Goal: Task Accomplishment & Management: Use online tool/utility

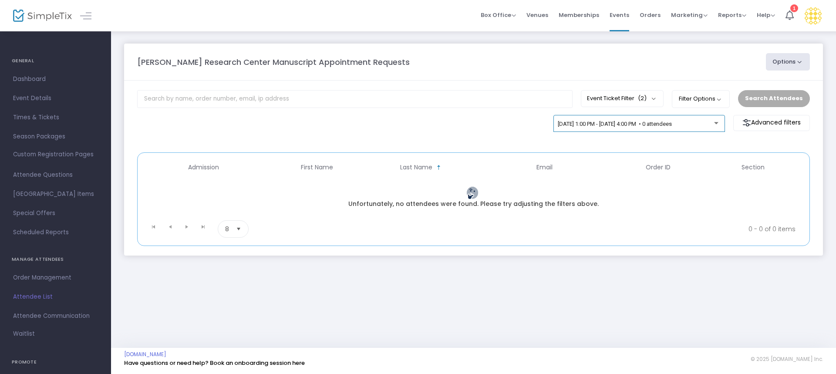
click at [632, 125] on span "[DATE] 1:00 PM - [DATE] 4:00 PM • 0 attendees" at bounding box center [615, 124] width 114 height 7
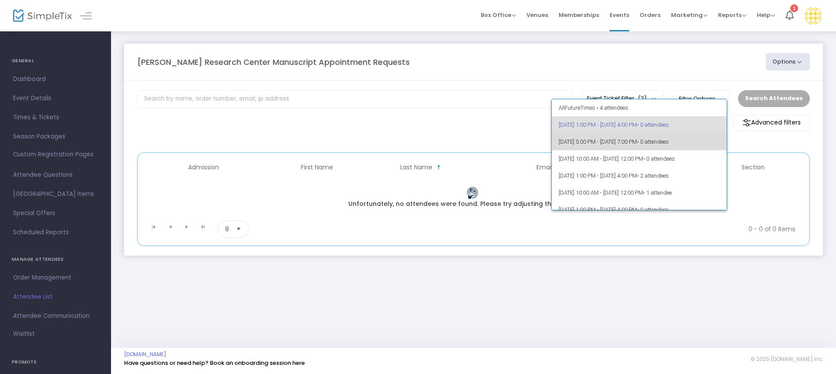
click at [644, 143] on span "[DATE] 5:00 PM - [DATE] 7:00 PM • 0 attendees" at bounding box center [638, 141] width 161 height 17
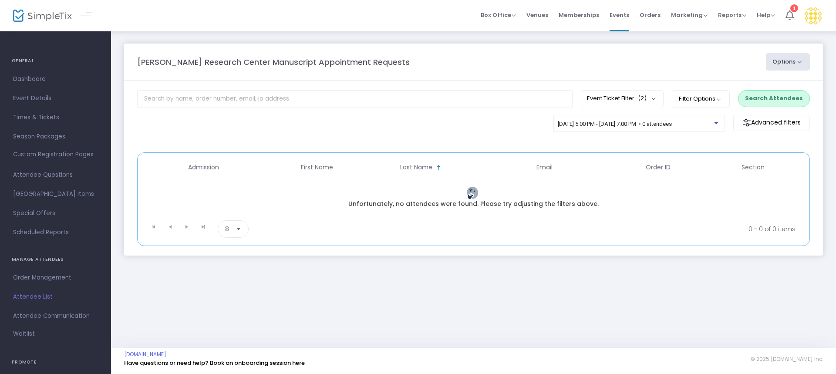
click at [772, 93] on button "Search Attendees" at bounding box center [774, 98] width 72 height 17
click at [647, 119] on div "[DATE] 5:00 PM - [DATE] 7:00 PM • 0 attendees" at bounding box center [638, 123] width 171 height 17
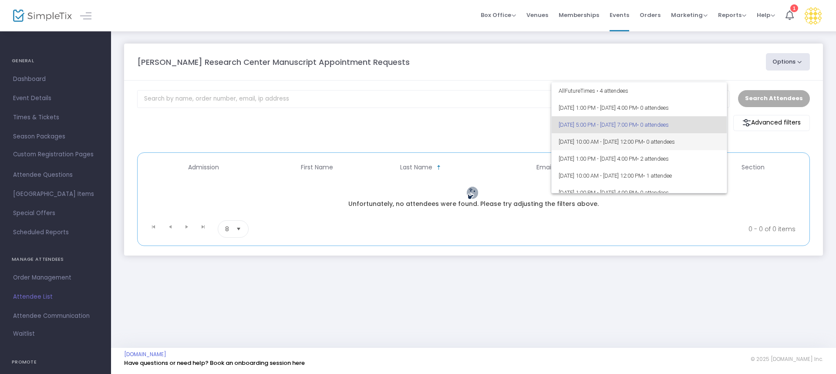
drag, startPoint x: 656, startPoint y: 145, endPoint x: 661, endPoint y: 145, distance: 4.8
click at [656, 145] on span "[DATE] 10:00 AM - [DATE] 12:00 PM • 0 attendees" at bounding box center [638, 141] width 161 height 17
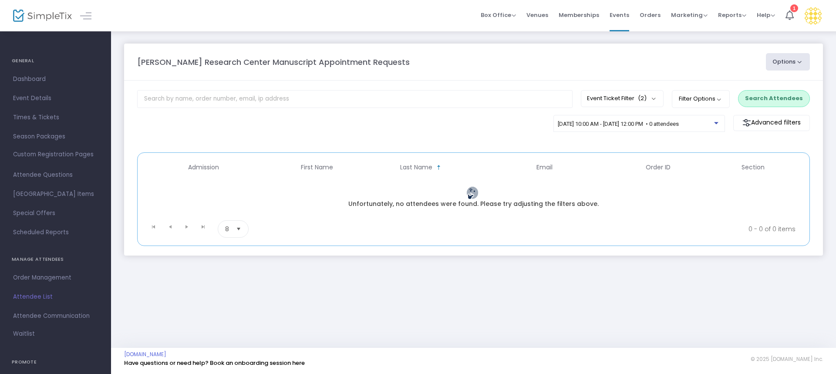
click at [761, 94] on button "Search Attendees" at bounding box center [774, 98] width 72 height 17
click at [626, 128] on div "[DATE] 10:00 AM - [DATE] 12:00 PM • 0 attendees" at bounding box center [639, 125] width 162 height 12
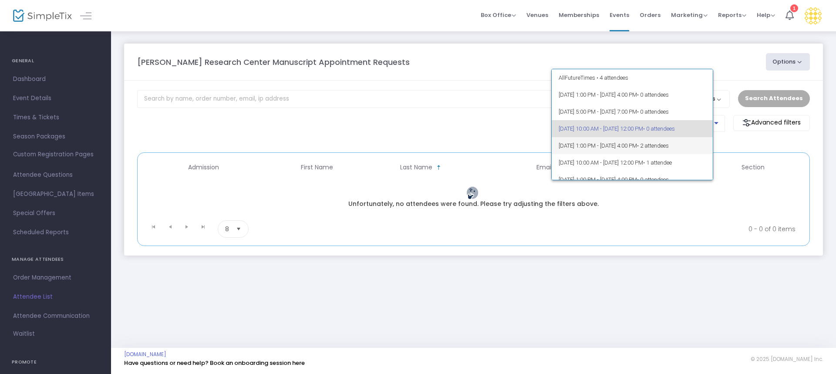
scroll to position [4, 0]
click at [642, 145] on span "[DATE] 1:00 PM - [DATE] 4:00 PM • 2 attendees" at bounding box center [638, 141] width 161 height 17
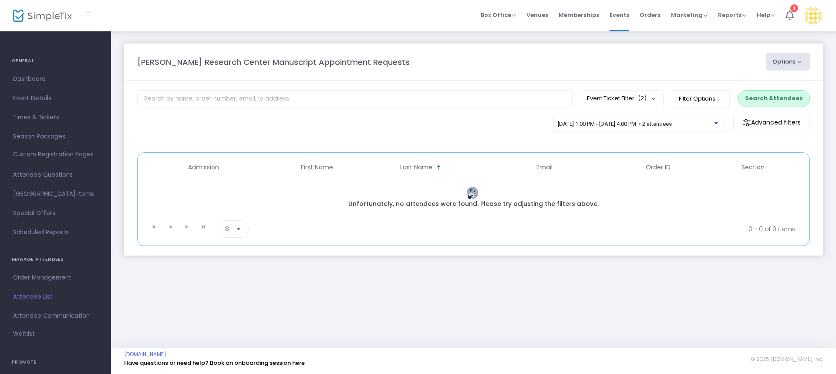
click at [752, 102] on button "Search Attendees" at bounding box center [774, 98] width 72 height 17
